Goal: Transaction & Acquisition: Purchase product/service

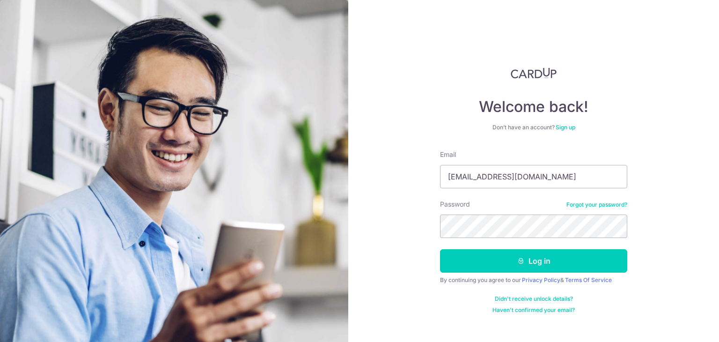
click at [440, 249] on button "Log in" at bounding box center [533, 260] width 187 height 23
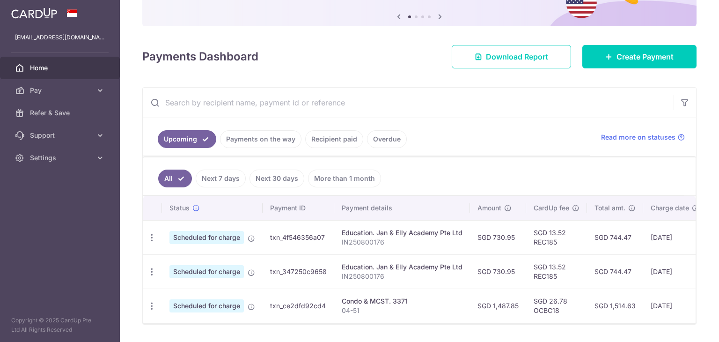
scroll to position [124, 0]
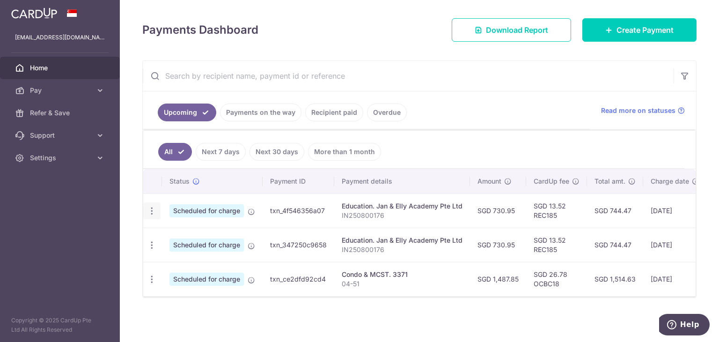
click at [147, 207] on icon "button" at bounding box center [152, 211] width 10 height 10
click at [168, 234] on link "Update payment" at bounding box center [192, 236] width 97 height 22
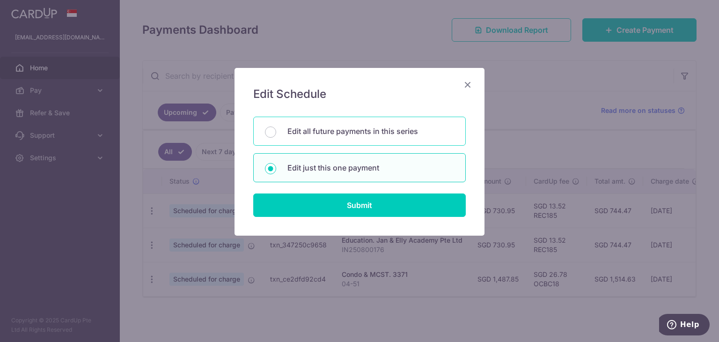
click at [337, 131] on p "Edit all future payments in this series" at bounding box center [370, 130] width 167 height 11
click at [276, 131] on input "Edit all future payments in this series" at bounding box center [270, 131] width 11 height 11
radio input "true"
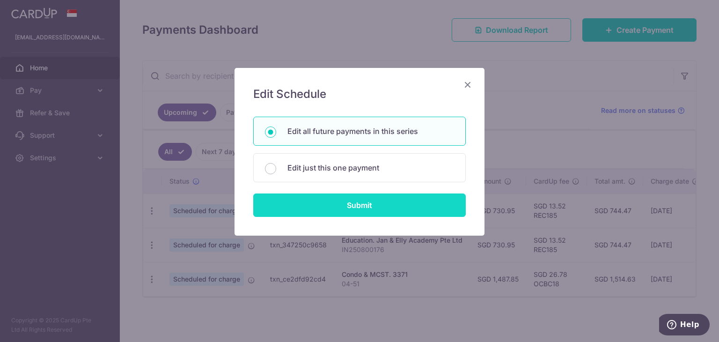
click at [345, 203] on input "Submit" at bounding box center [359, 204] width 212 height 23
radio input "true"
type input "730.95"
type input "IN250800176"
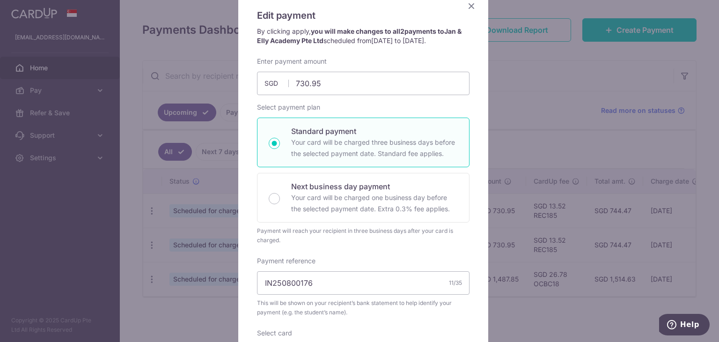
scroll to position [32, 0]
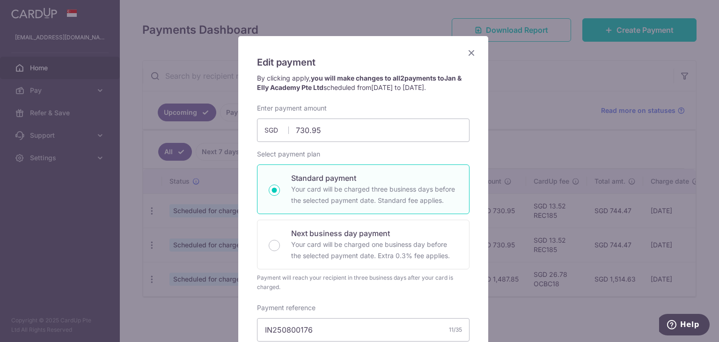
click at [468, 55] on icon "Close" at bounding box center [471, 53] width 11 height 12
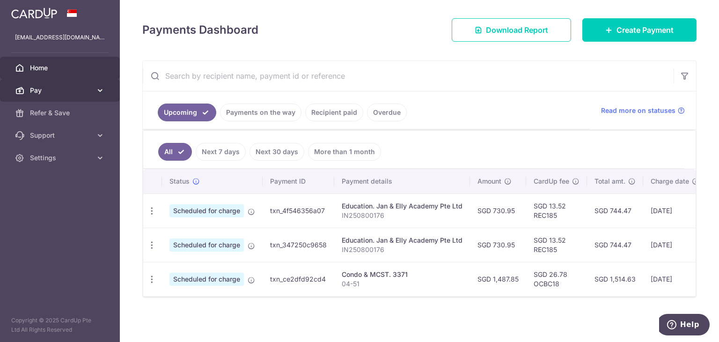
click at [100, 92] on icon at bounding box center [99, 90] width 9 height 9
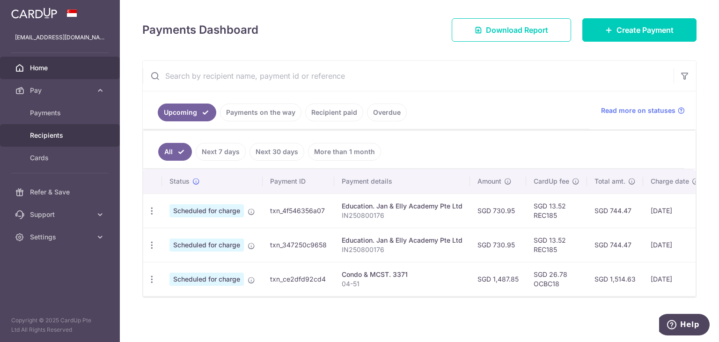
click at [51, 138] on span "Recipients" at bounding box center [61, 135] width 62 height 9
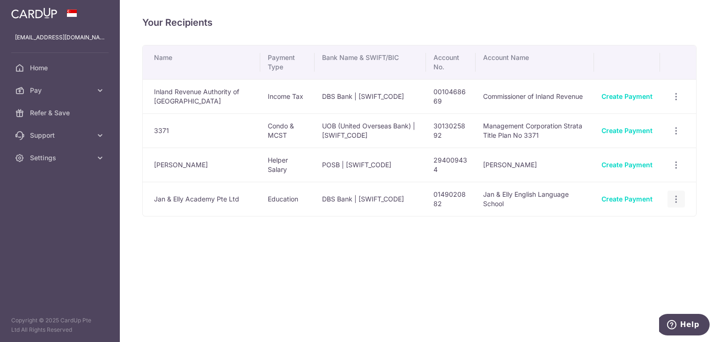
click at [678, 102] on icon "button" at bounding box center [676, 97] width 10 height 10
click at [659, 220] on span "View/Edit" at bounding box center [645, 224] width 64 height 11
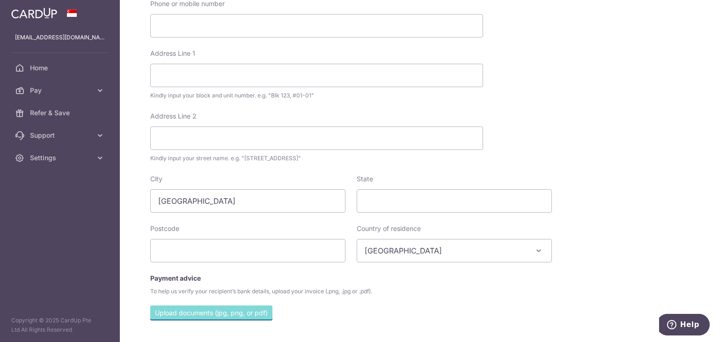
scroll to position [362, 0]
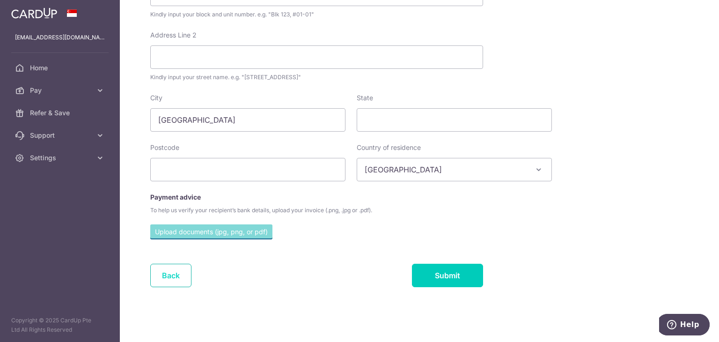
click at [176, 270] on link "Back" at bounding box center [170, 274] width 41 height 23
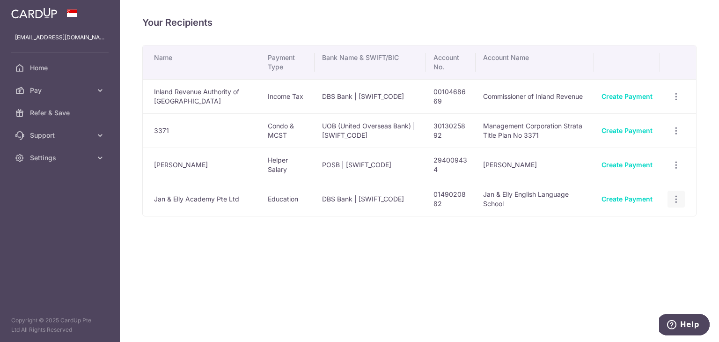
click at [674, 102] on icon "button" at bounding box center [676, 97] width 10 height 10
click at [642, 244] on span "Linked Payments" at bounding box center [643, 246] width 60 height 9
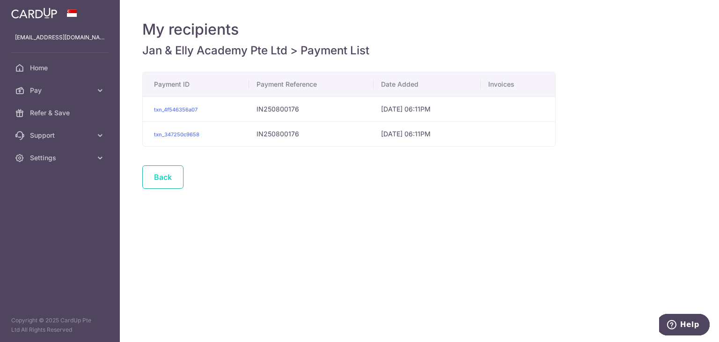
click at [159, 181] on link "Back" at bounding box center [162, 176] width 41 height 23
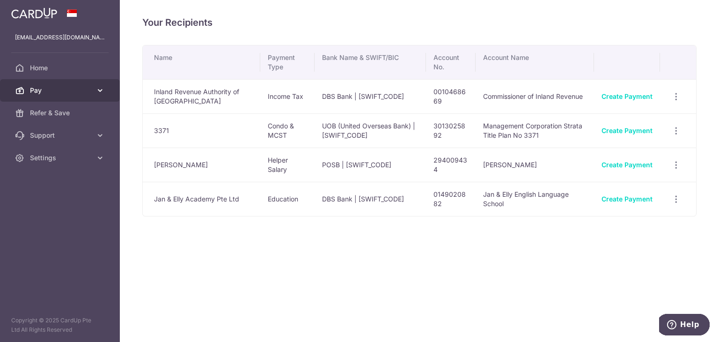
click at [49, 91] on span "Pay" at bounding box center [61, 90] width 62 height 9
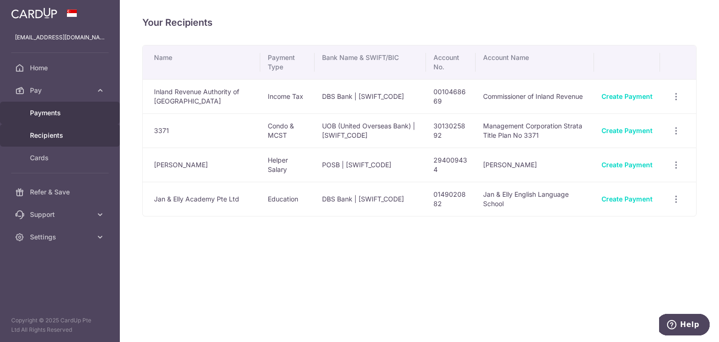
click at [59, 114] on span "Payments" at bounding box center [61, 112] width 62 height 9
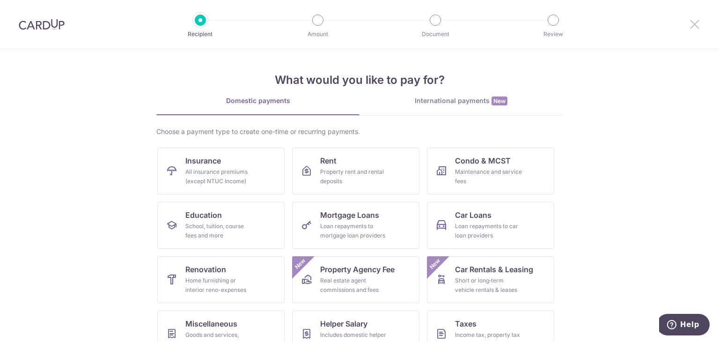
click at [699, 23] on icon at bounding box center [694, 24] width 11 height 12
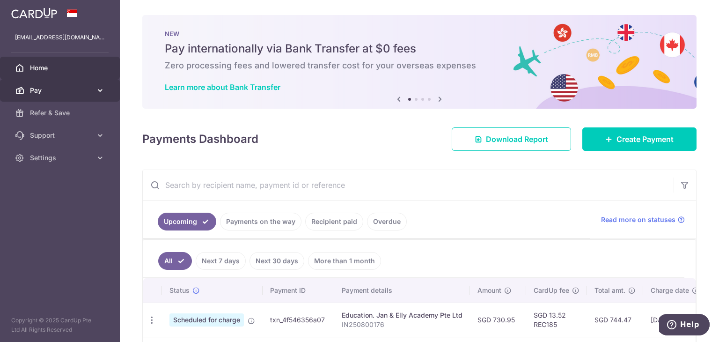
click at [95, 94] on link "Pay" at bounding box center [60, 90] width 120 height 22
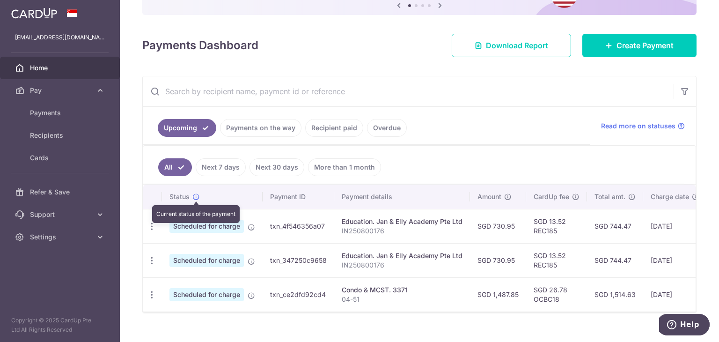
scroll to position [112, 0]
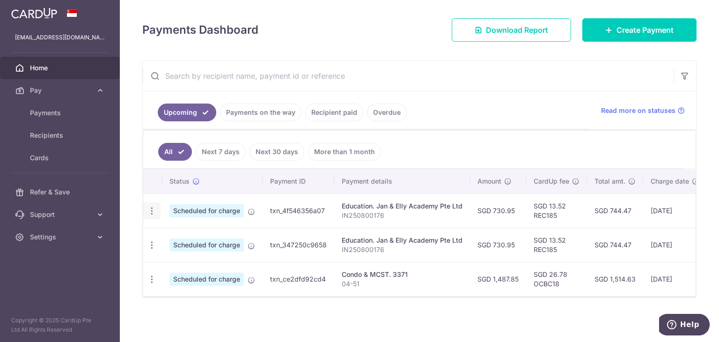
click at [153, 208] on icon "button" at bounding box center [152, 211] width 10 height 10
click at [183, 254] on span "Cancel payment" at bounding box center [201, 259] width 63 height 11
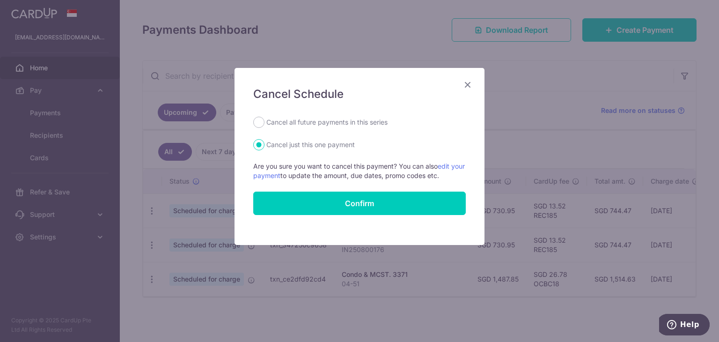
click at [333, 122] on label "Cancel all future payments in this series" at bounding box center [326, 122] width 121 height 11
click at [264, 122] on input "Cancel all future payments in this series" at bounding box center [258, 122] width 11 height 11
radio input "true"
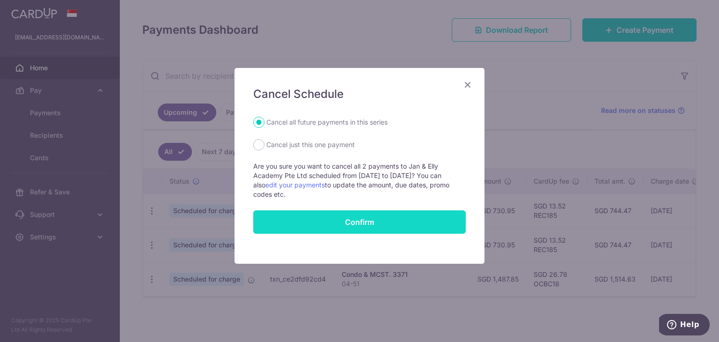
click at [352, 219] on input "Confirm" at bounding box center [359, 221] width 212 height 23
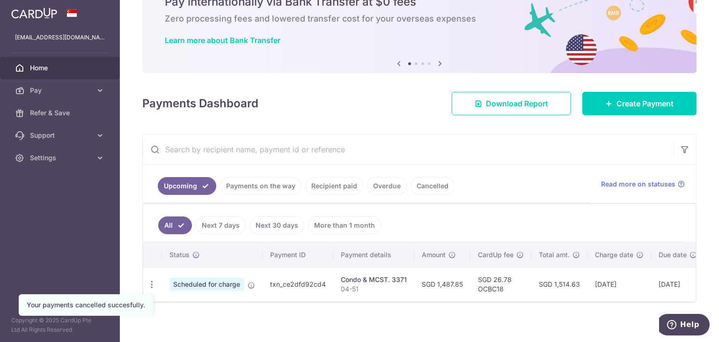
scroll to position [55, 0]
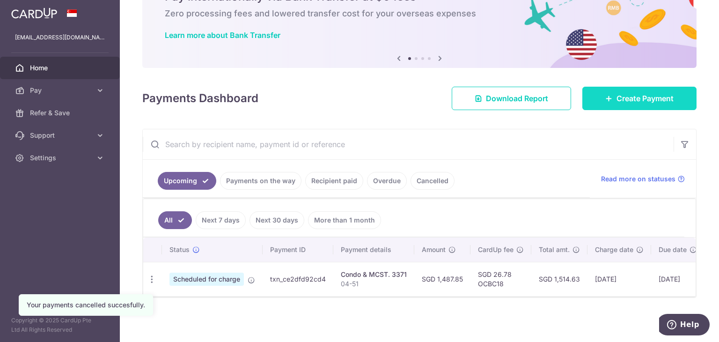
click at [643, 94] on body "johnsontay@gmail.com Home Pay Payments Recipients Cards Refer & Save Support FA…" at bounding box center [359, 171] width 719 height 342
click at [623, 88] on link "Create Payment" at bounding box center [639, 98] width 114 height 23
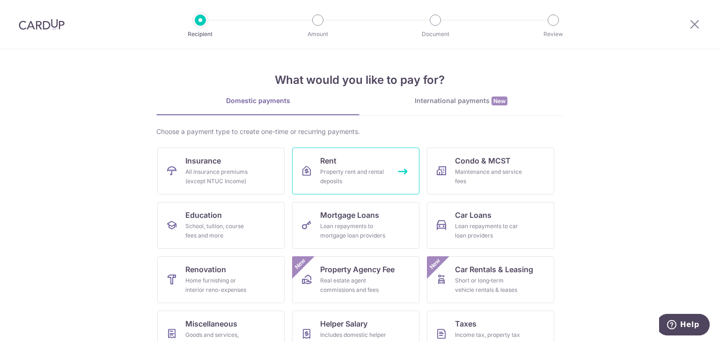
scroll to position [77, 0]
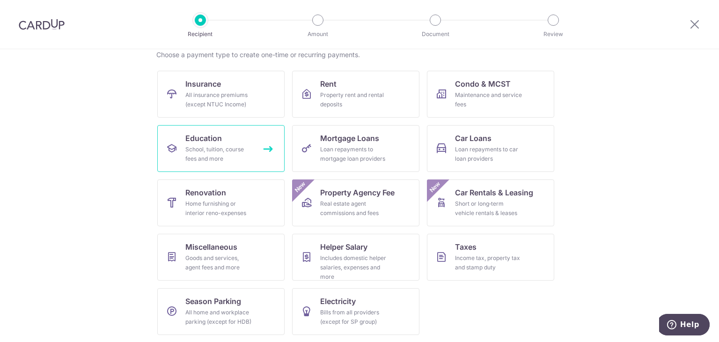
click at [220, 151] on div "School, tuition, course fees and more" at bounding box center [218, 154] width 67 height 19
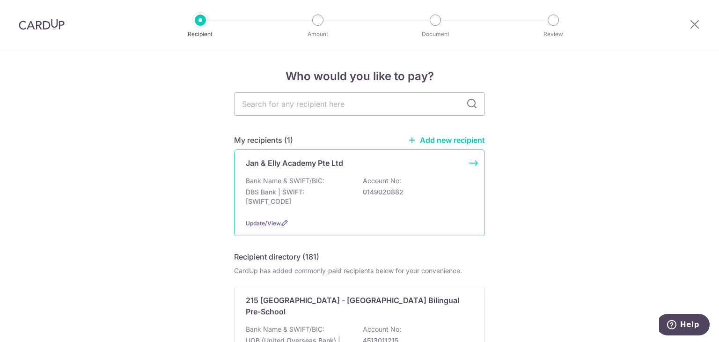
scroll to position [47, 0]
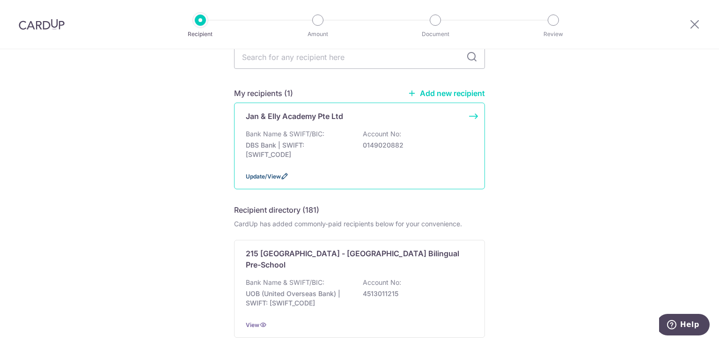
click at [271, 175] on span "Update/View" at bounding box center [263, 176] width 35 height 7
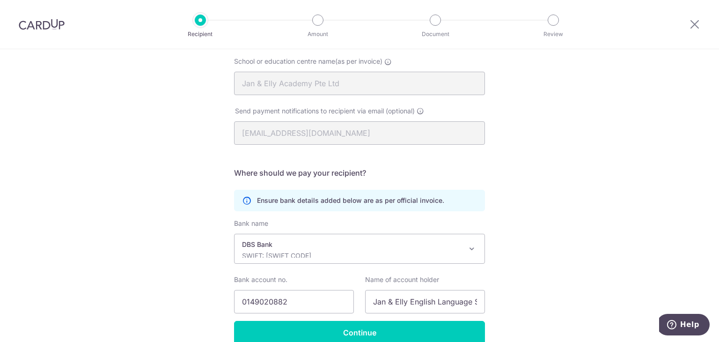
scroll to position [139, 0]
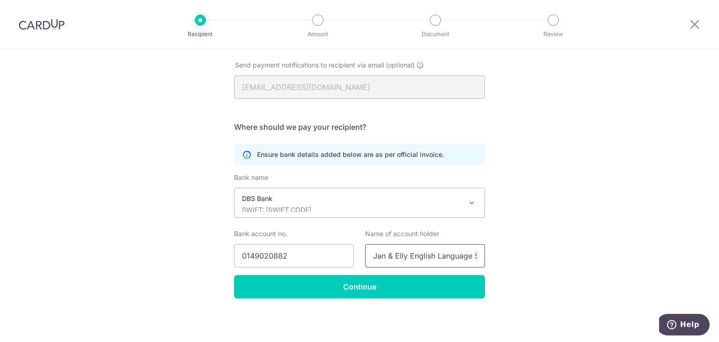
click at [403, 257] on input "Jan & Elly English Language School" at bounding box center [425, 255] width 120 height 23
drag, startPoint x: 371, startPoint y: 256, endPoint x: 543, endPoint y: 260, distance: 172.3
click at [543, 260] on div "Recipient Details Your recipient does not need a CardUp account to receive your…" at bounding box center [359, 126] width 719 height 432
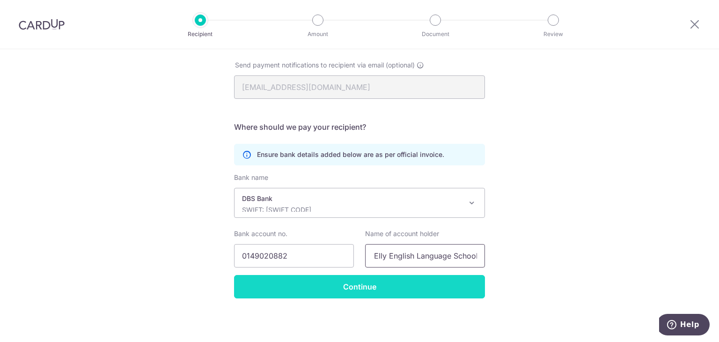
paste input "Academy Pte Ltd"
type input "Jan & Elly Academy Pte Ltd"
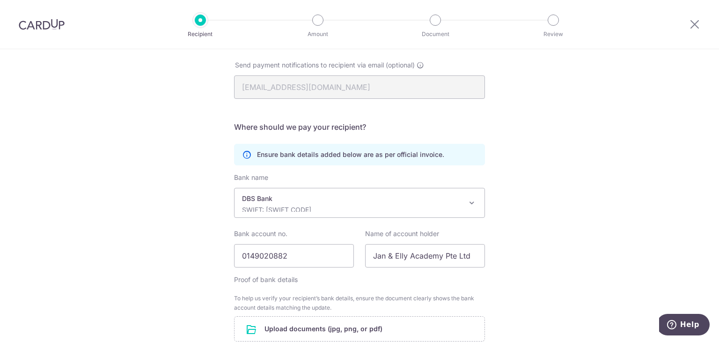
click at [429, 285] on form "Who should we send this education payment to? School or education centre name(a…" at bounding box center [359, 195] width 251 height 415
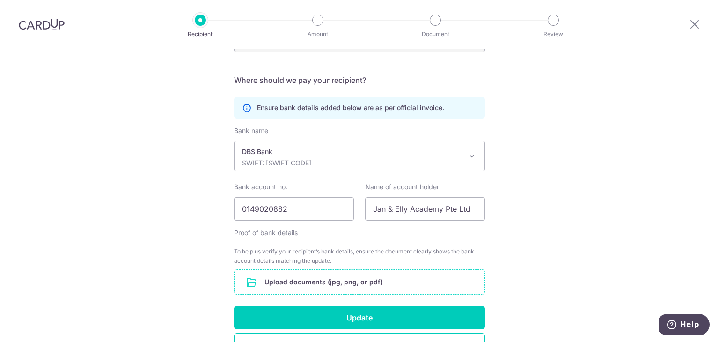
scroll to position [233, 0]
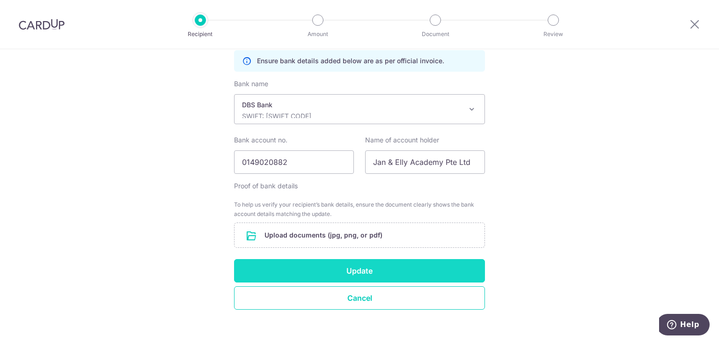
click at [381, 274] on button "Update" at bounding box center [359, 270] width 251 height 23
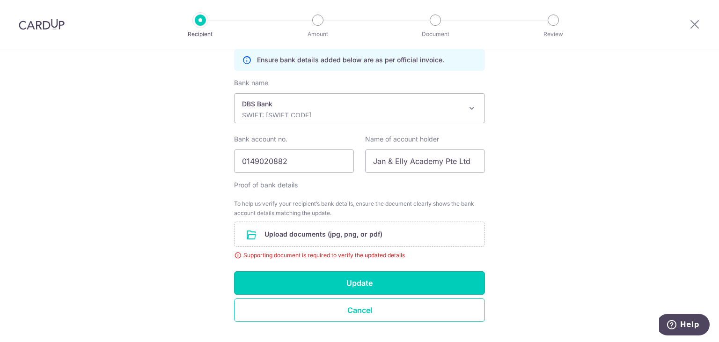
scroll to position [257, 0]
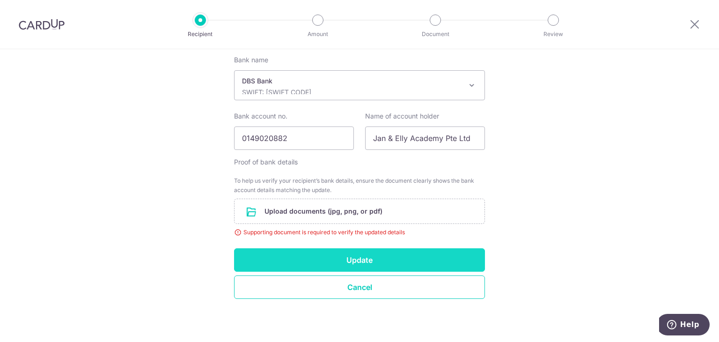
click at [348, 259] on button "Update" at bounding box center [359, 259] width 251 height 23
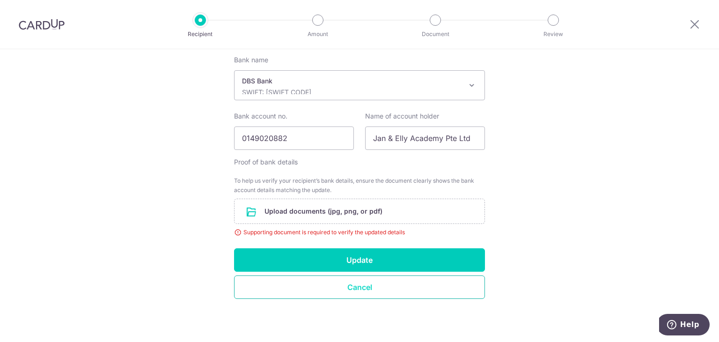
click at [378, 285] on button "Cancel" at bounding box center [359, 286] width 251 height 23
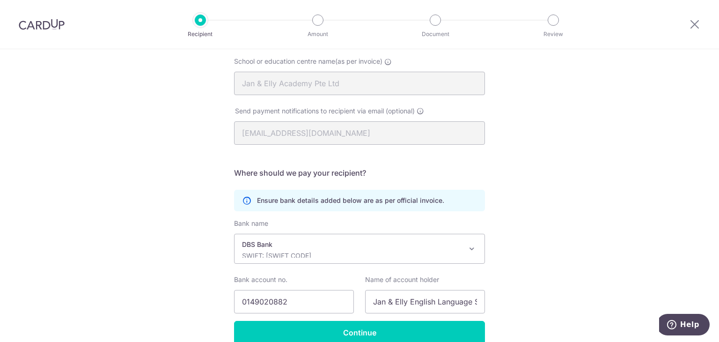
scroll to position [139, 0]
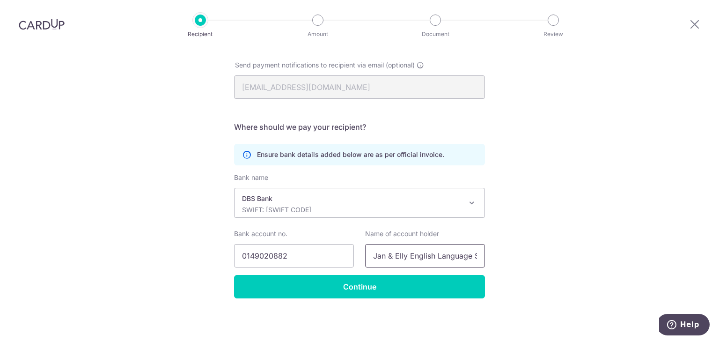
click at [395, 249] on input "Jan & Elly English Language School" at bounding box center [425, 255] width 120 height 23
paste input "Academy Pte Ltd"
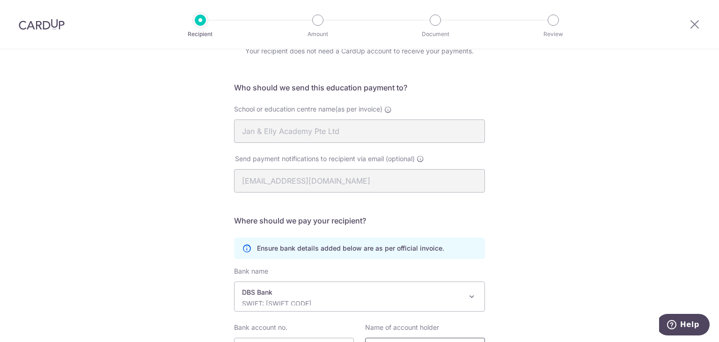
scroll to position [0, 0]
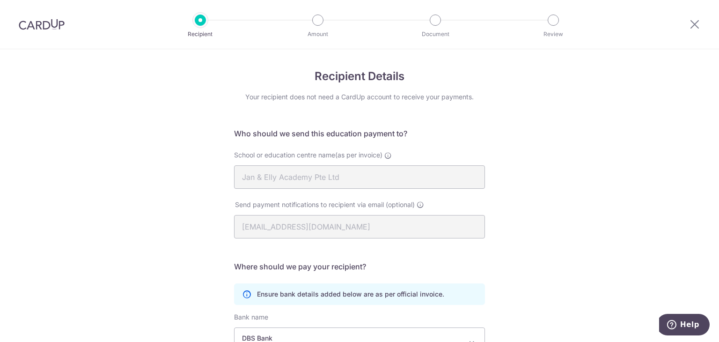
type input "Jan & Elly Academy Pte Ltd"
click at [701, 23] on div at bounding box center [694, 24] width 49 height 49
click at [694, 23] on icon at bounding box center [694, 24] width 11 height 12
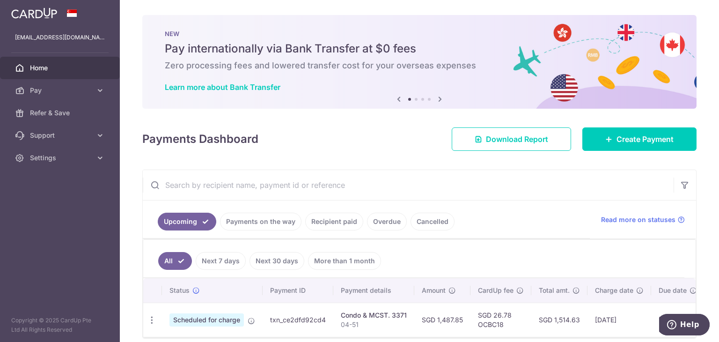
scroll to position [44, 0]
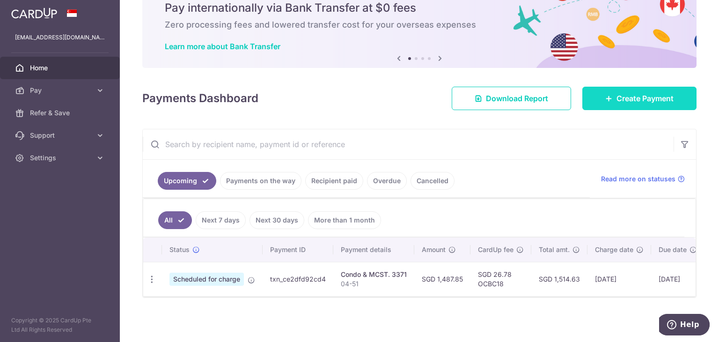
click at [634, 98] on span "Create Payment" at bounding box center [644, 98] width 57 height 11
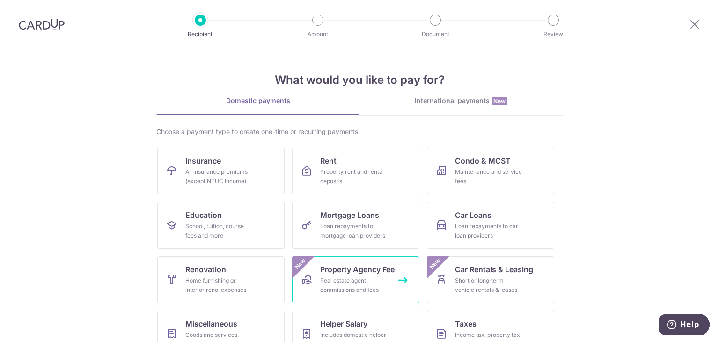
scroll to position [47, 0]
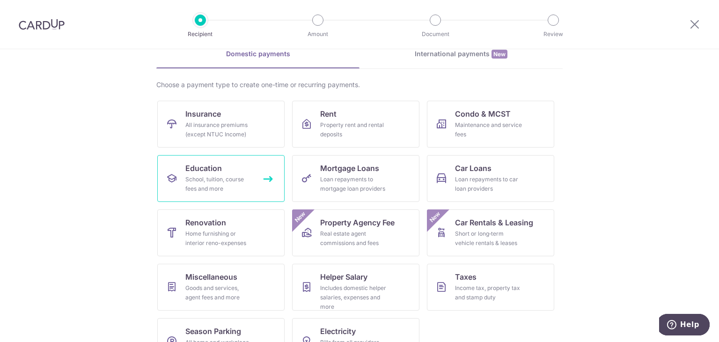
click at [238, 185] on div "School, tuition, course fees and more" at bounding box center [218, 184] width 67 height 19
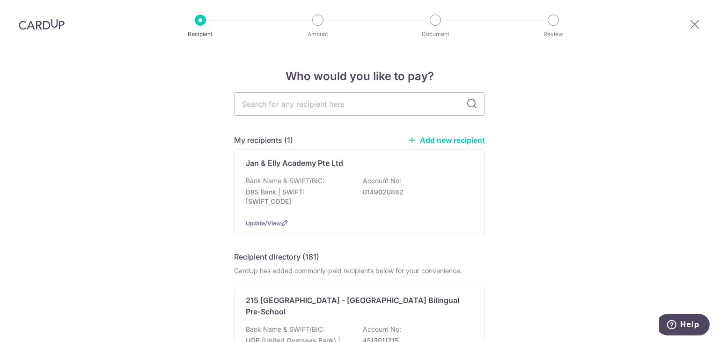
click at [442, 137] on link "Add new recipient" at bounding box center [446, 139] width 77 height 9
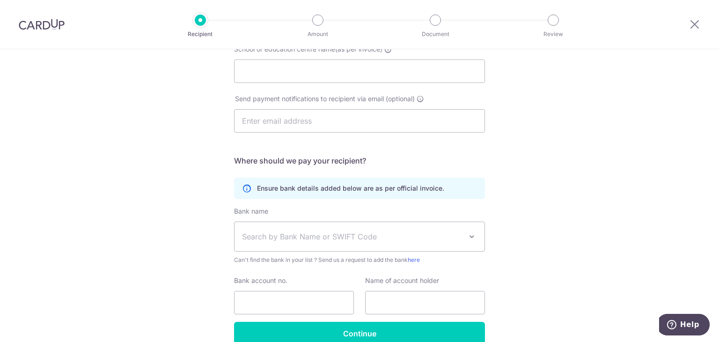
scroll to position [59, 0]
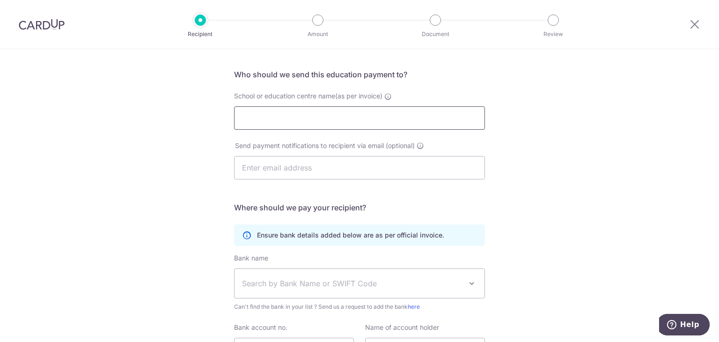
click at [347, 119] on input "School or education centre name(as per invoice)" at bounding box center [359, 117] width 251 height 23
paste input "Jan & Elly Academy Pte Ltd"
type input "Jan & Elly Academy Pte Ltd"
click at [314, 169] on input "text" at bounding box center [359, 167] width 251 height 23
click at [357, 166] on input "text" at bounding box center [359, 167] width 251 height 23
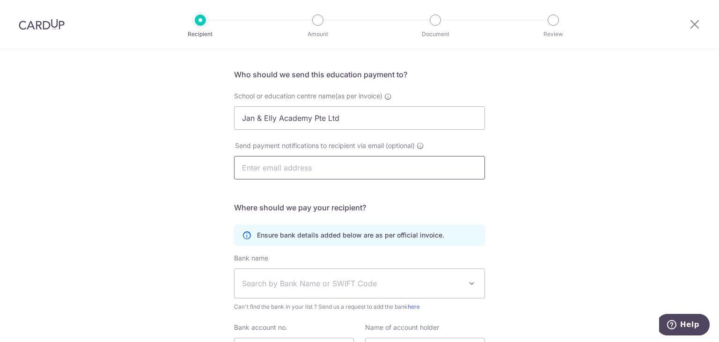
paste input "[EMAIL_ADDRESS][DOMAIN_NAME]"
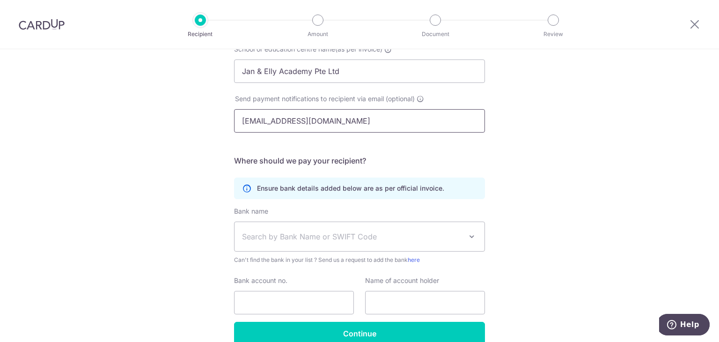
type input "[EMAIL_ADDRESS][DOMAIN_NAME]"
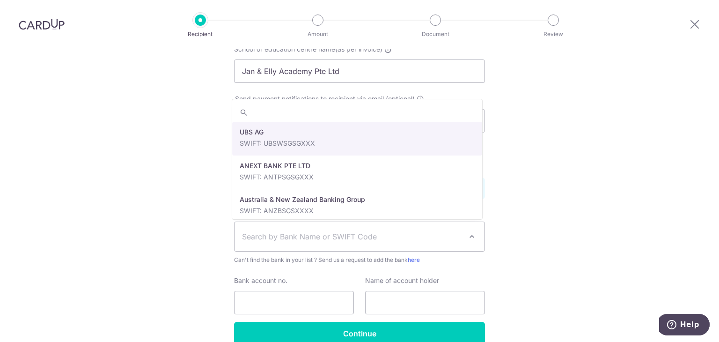
click at [271, 233] on span "Search by Bank Name or SWIFT Code" at bounding box center [352, 236] width 220 height 11
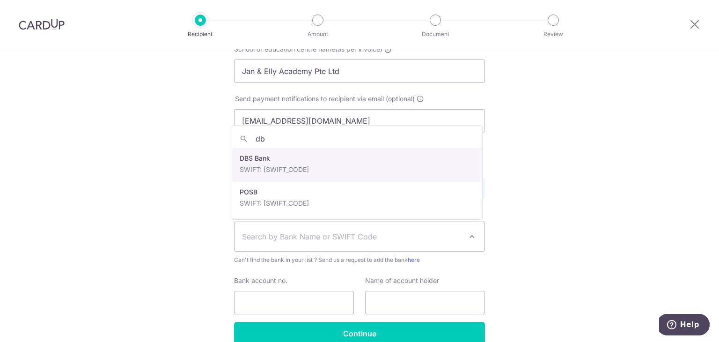
type input "db"
select select "6"
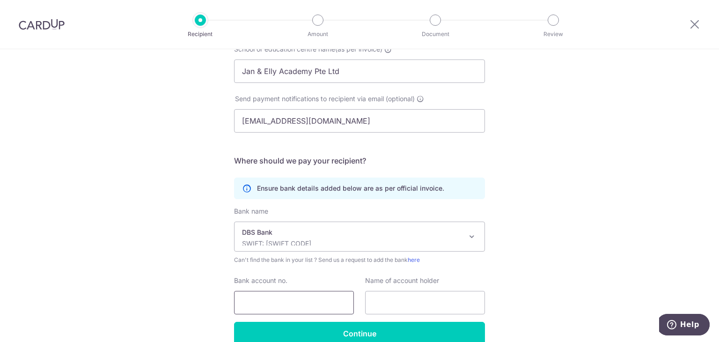
click at [273, 302] on input "Bank account no." at bounding box center [294, 302] width 120 height 23
paste input "[PHONE_NUMBER]"
click at [286, 302] on input "[PHONE_NUMBER]" at bounding box center [294, 302] width 120 height 23
click at [256, 300] on input "014-9020882" at bounding box center [294, 302] width 120 height 23
type input "0149020882"
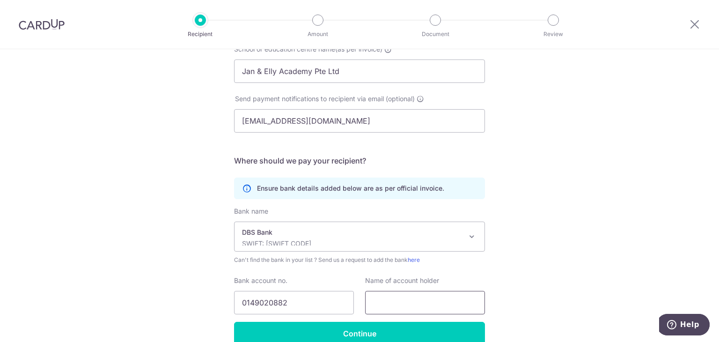
click at [376, 299] on input "text" at bounding box center [425, 302] width 120 height 23
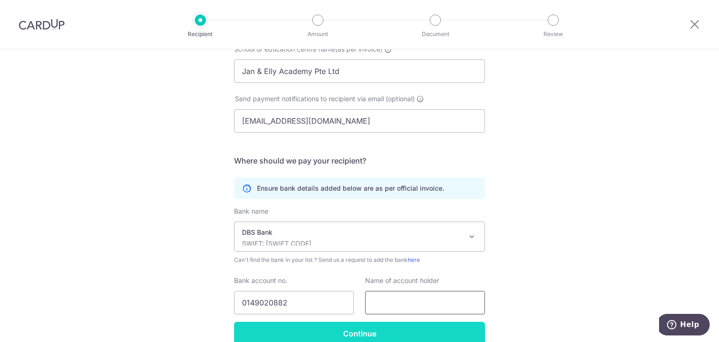
type input "Jan & Elly Academy Pte Ltd"
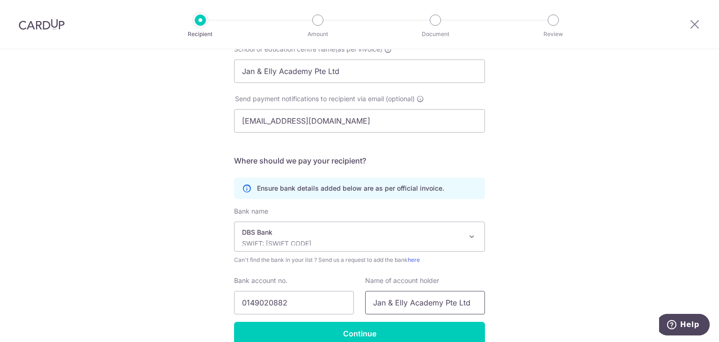
scroll to position [153, 0]
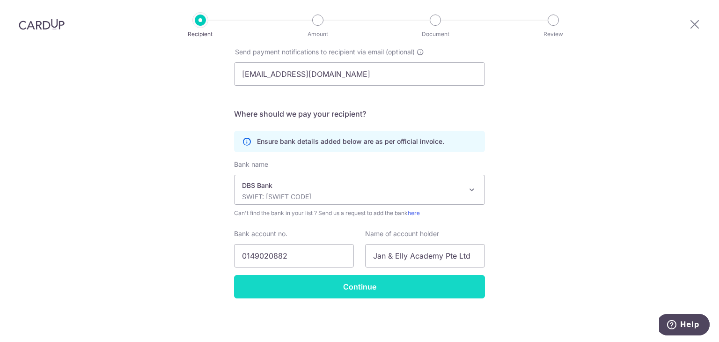
click at [383, 290] on input "Continue" at bounding box center [359, 286] width 251 height 23
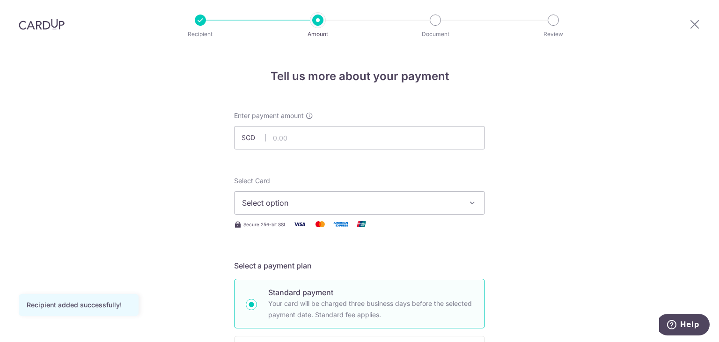
scroll to position [47, 0]
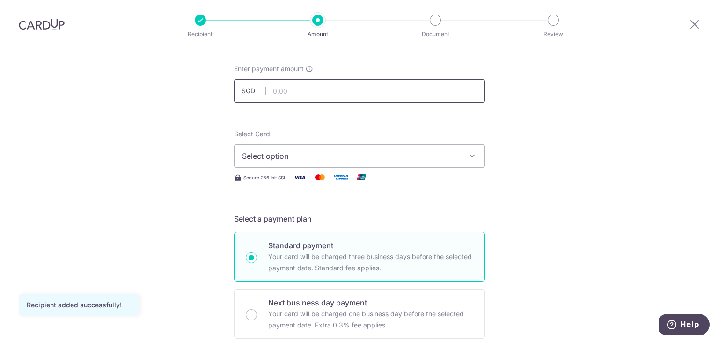
click at [301, 93] on input "text" at bounding box center [359, 90] width 251 height 23
type input "730.95"
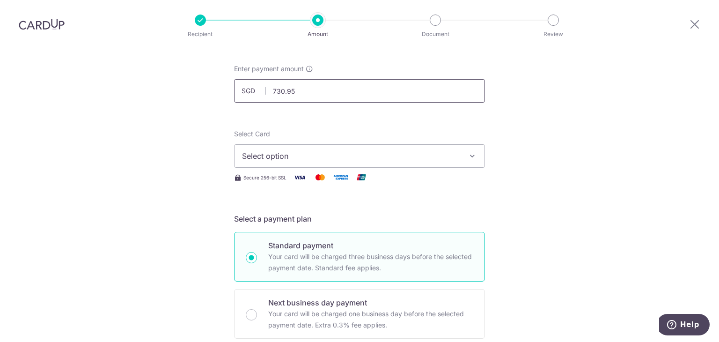
click at [353, 93] on input "730.95" at bounding box center [359, 90] width 251 height 23
click at [332, 158] on span "Select option" at bounding box center [351, 155] width 218 height 11
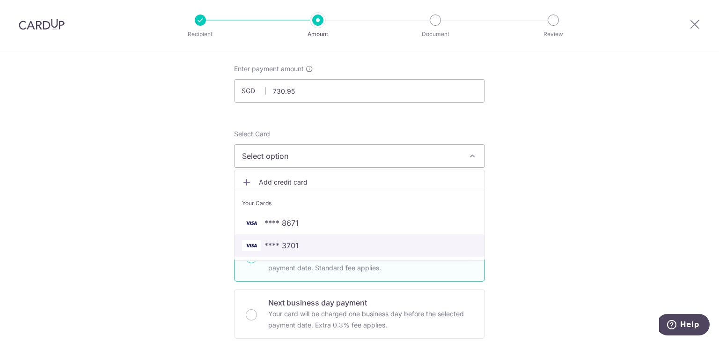
click at [309, 240] on span "**** 3701" at bounding box center [359, 245] width 235 height 11
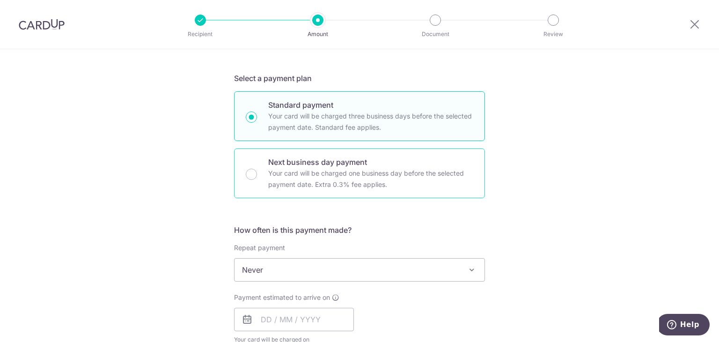
scroll to position [234, 0]
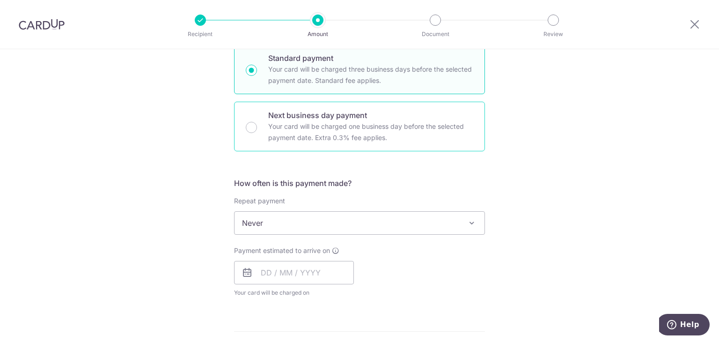
click at [306, 221] on span "Never" at bounding box center [359, 223] width 250 height 22
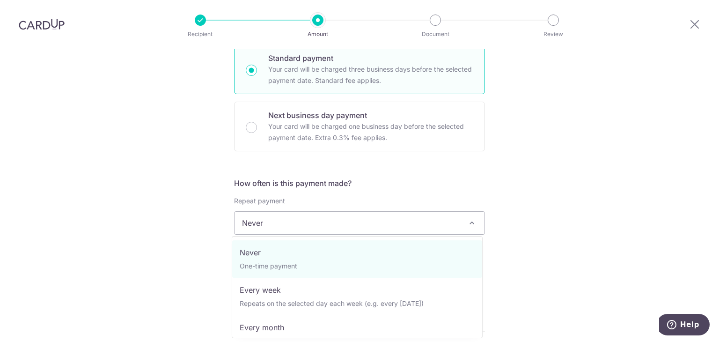
scroll to position [47, 0]
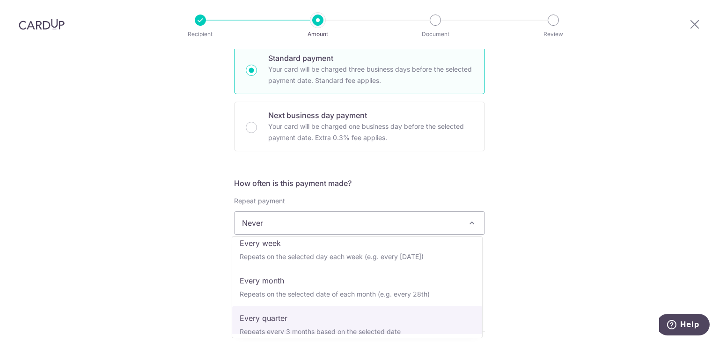
select select "4"
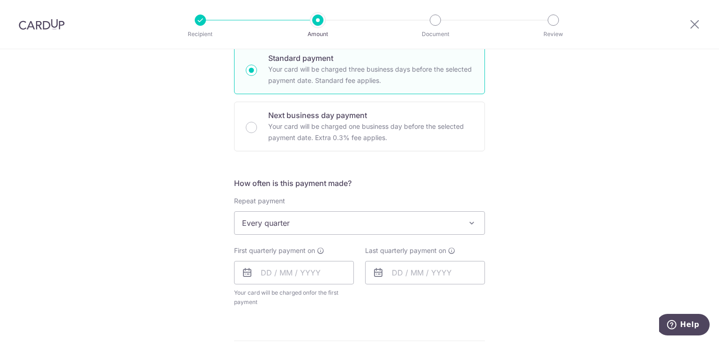
scroll to position [281, 0]
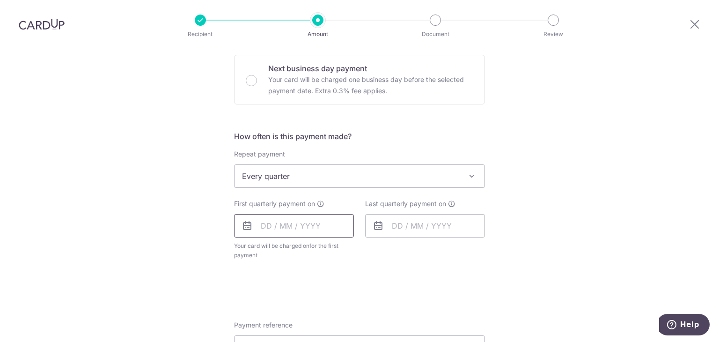
click at [288, 226] on input "text" at bounding box center [294, 225] width 120 height 23
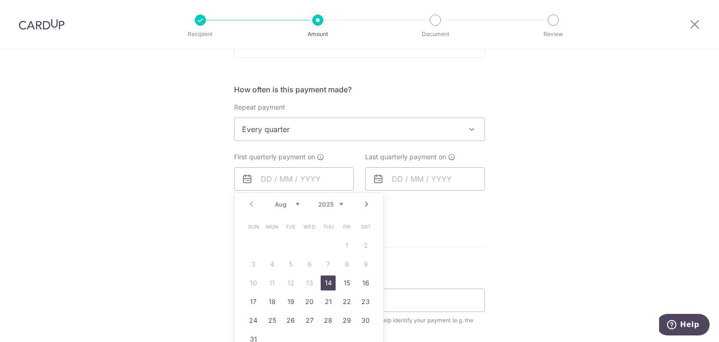
click at [331, 285] on link "14" at bounding box center [328, 282] width 15 height 15
type input "[DATE]"
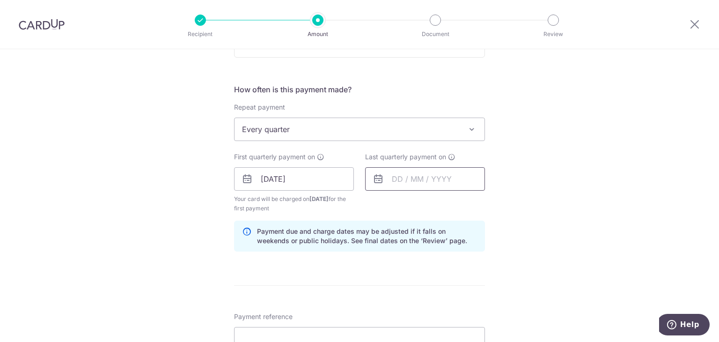
click at [424, 182] on input "text" at bounding box center [425, 178] width 120 height 23
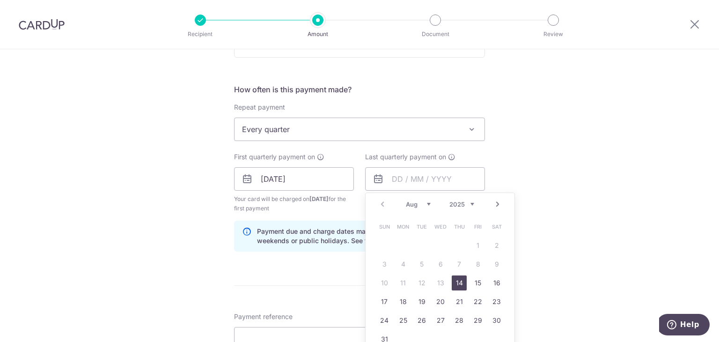
click at [426, 204] on select "Aug Sep Oct Nov Dec" at bounding box center [418, 203] width 25 height 7
click at [490, 304] on link "22" at bounding box center [496, 301] width 15 height 15
type input "22/11/2025"
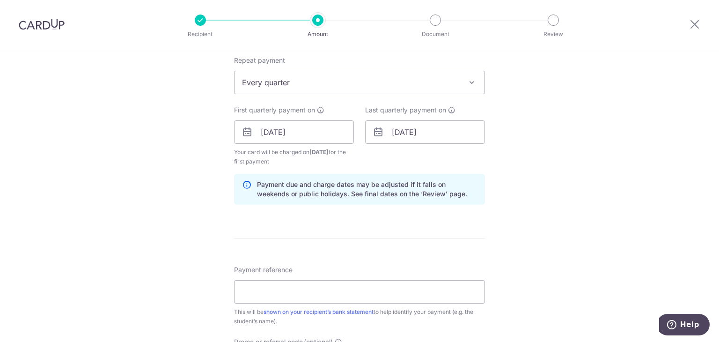
scroll to position [421, 0]
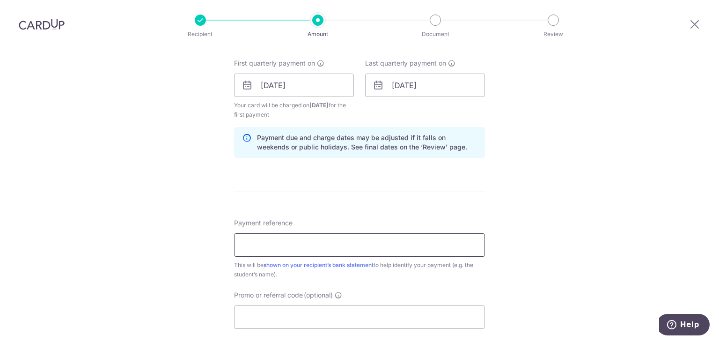
click at [348, 237] on input "Payment reference" at bounding box center [359, 244] width 251 height 23
paste input "IN250800176"
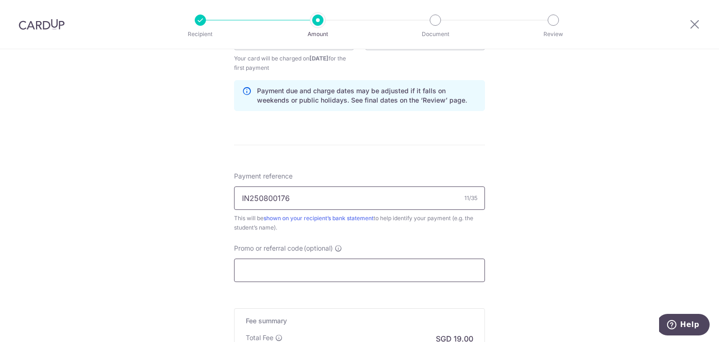
type input "IN250800176"
click at [355, 267] on input "Promo or referral code (optional)" at bounding box center [359, 269] width 251 height 23
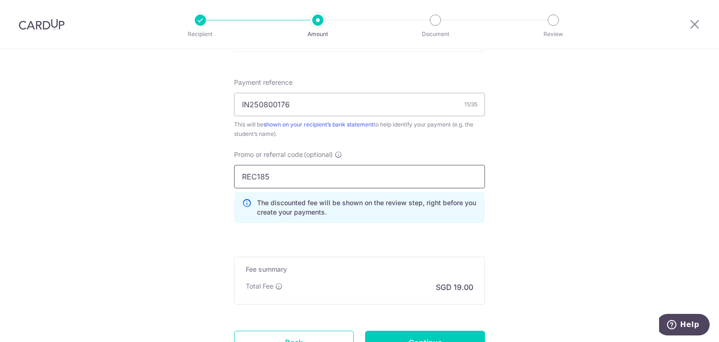
scroll to position [608, 0]
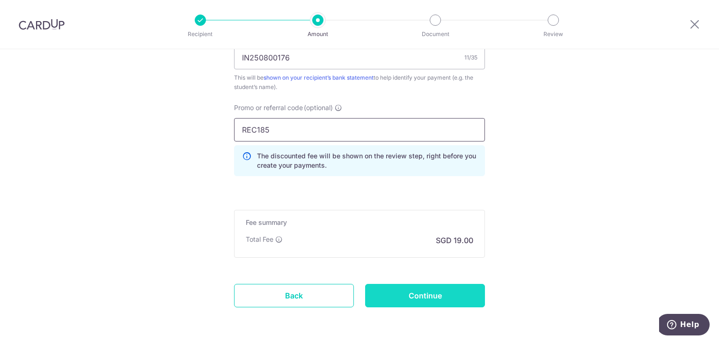
type input "REC185"
click at [404, 291] on input "Continue" at bounding box center [425, 295] width 120 height 23
type input "Create Schedule"
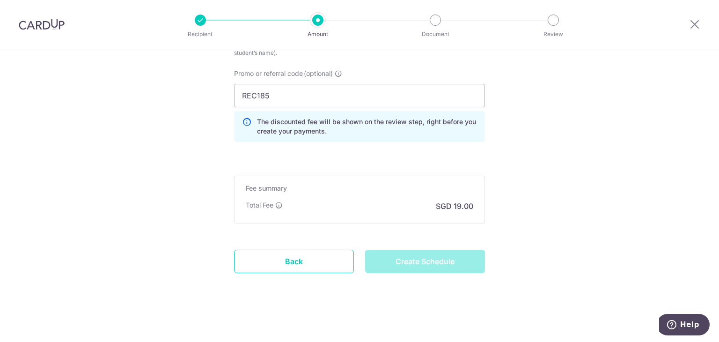
scroll to position [596, 0]
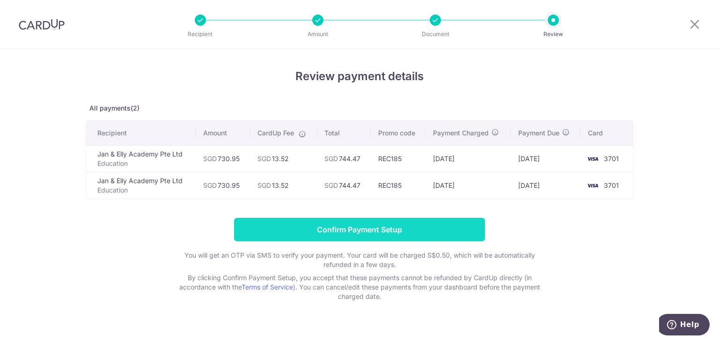
click at [351, 229] on input "Confirm Payment Setup" at bounding box center [359, 229] width 251 height 23
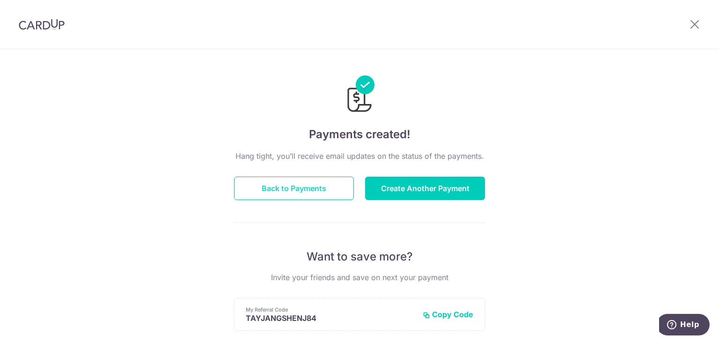
click at [305, 184] on button "Back to Payments" at bounding box center [294, 187] width 120 height 23
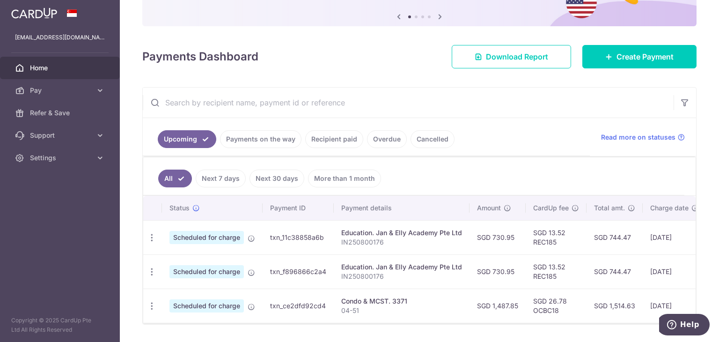
scroll to position [124, 0]
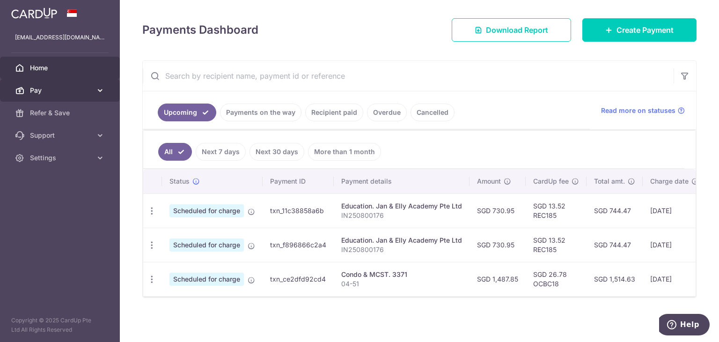
click at [95, 92] on icon at bounding box center [99, 90] width 9 height 9
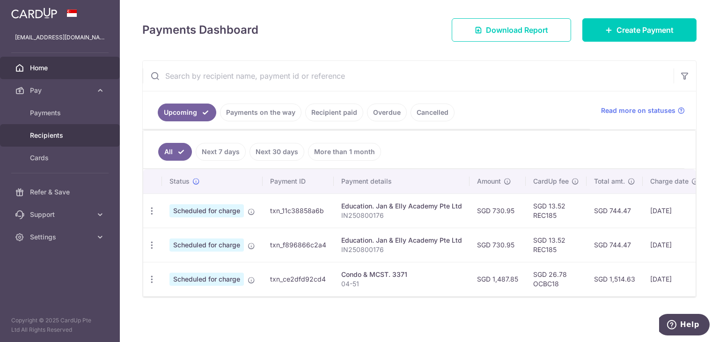
click at [64, 137] on span "Recipients" at bounding box center [61, 135] width 62 height 9
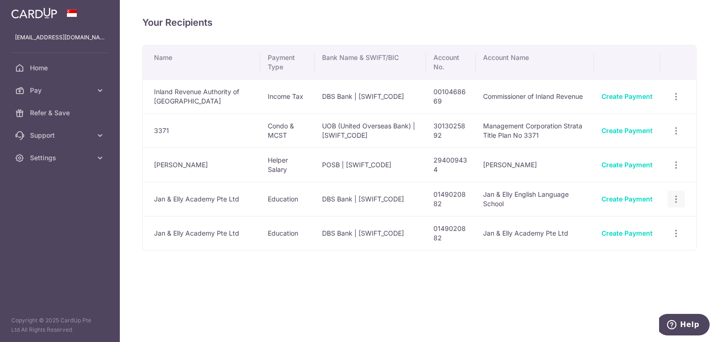
click at [672, 102] on icon "button" at bounding box center [676, 97] width 10 height 10
click at [571, 277] on div "Your Recipients Name Payment Type Bank Name & SWIFT/BIC Account No. Account Nam…" at bounding box center [419, 171] width 599 height 342
click at [674, 102] on icon "button" at bounding box center [676, 97] width 10 height 10
click at [648, 194] on span "View/Edit" at bounding box center [645, 190] width 64 height 11
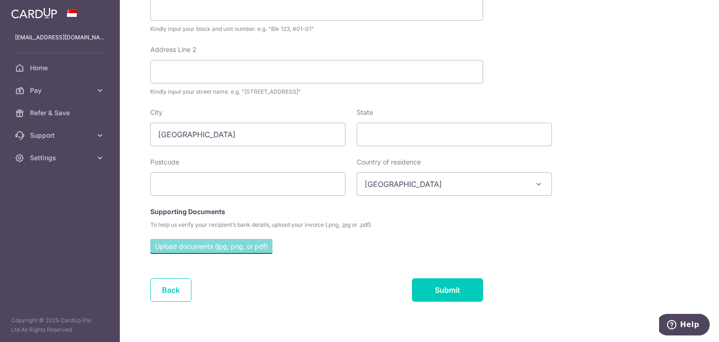
scroll to position [429, 0]
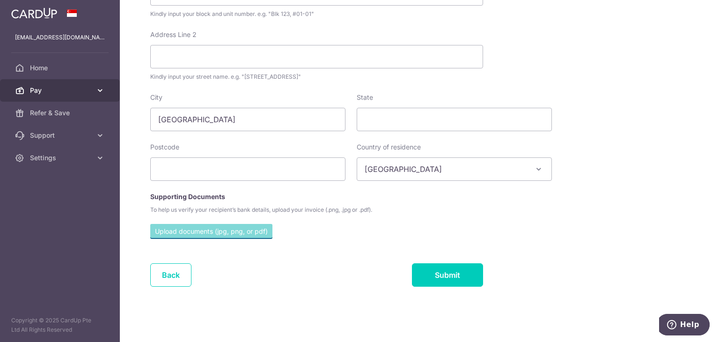
click at [97, 95] on link "Pay" at bounding box center [60, 90] width 120 height 22
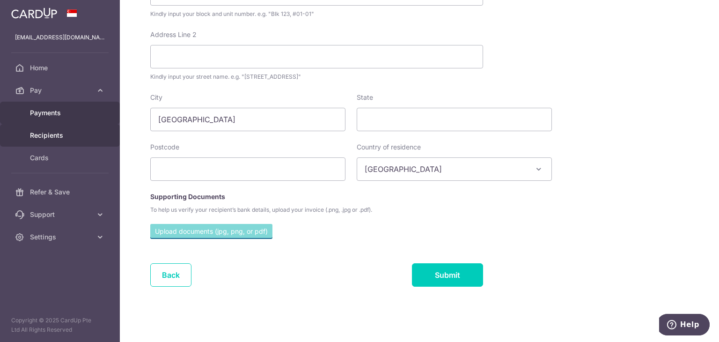
click at [78, 112] on span "Payments" at bounding box center [61, 112] width 62 height 9
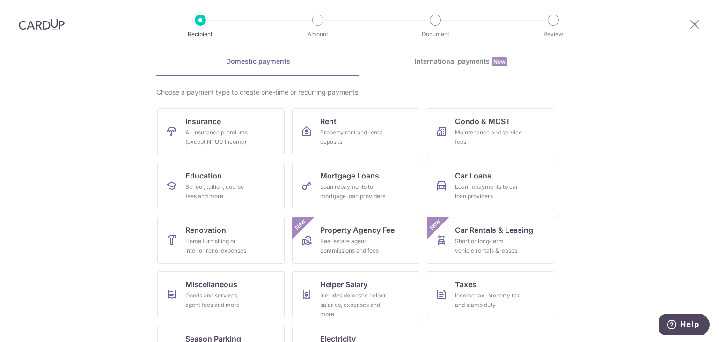
scroll to position [69, 0]
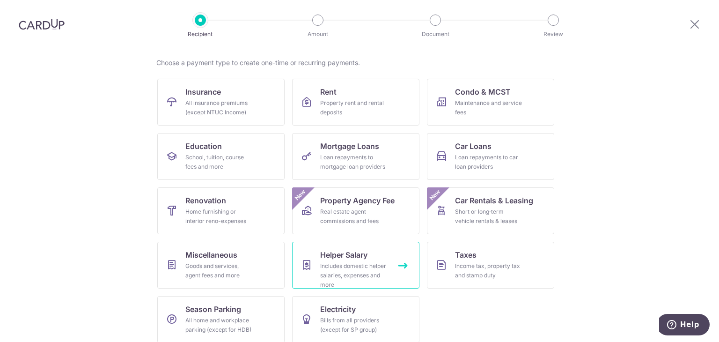
click at [376, 262] on div "Includes domestic helper salaries, expenses and more" at bounding box center [353, 275] width 67 height 28
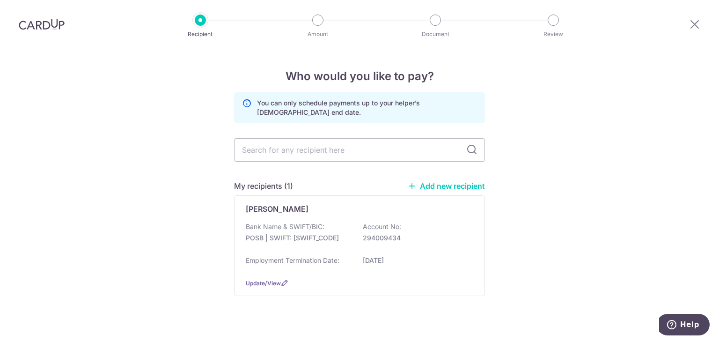
scroll to position [13, 0]
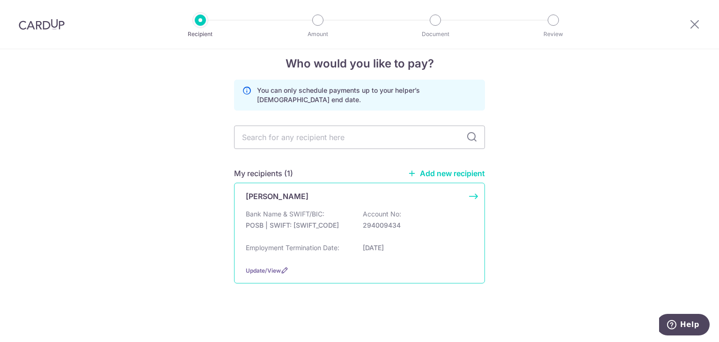
click at [384, 215] on p "Account No:" at bounding box center [382, 213] width 38 height 9
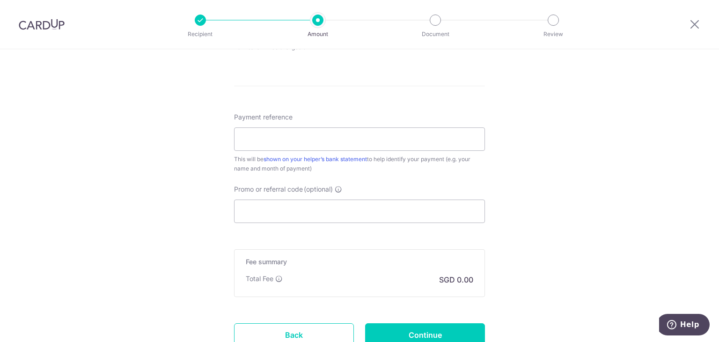
scroll to position [480, 0]
